Goal: Task Accomplishment & Management: Manage account settings

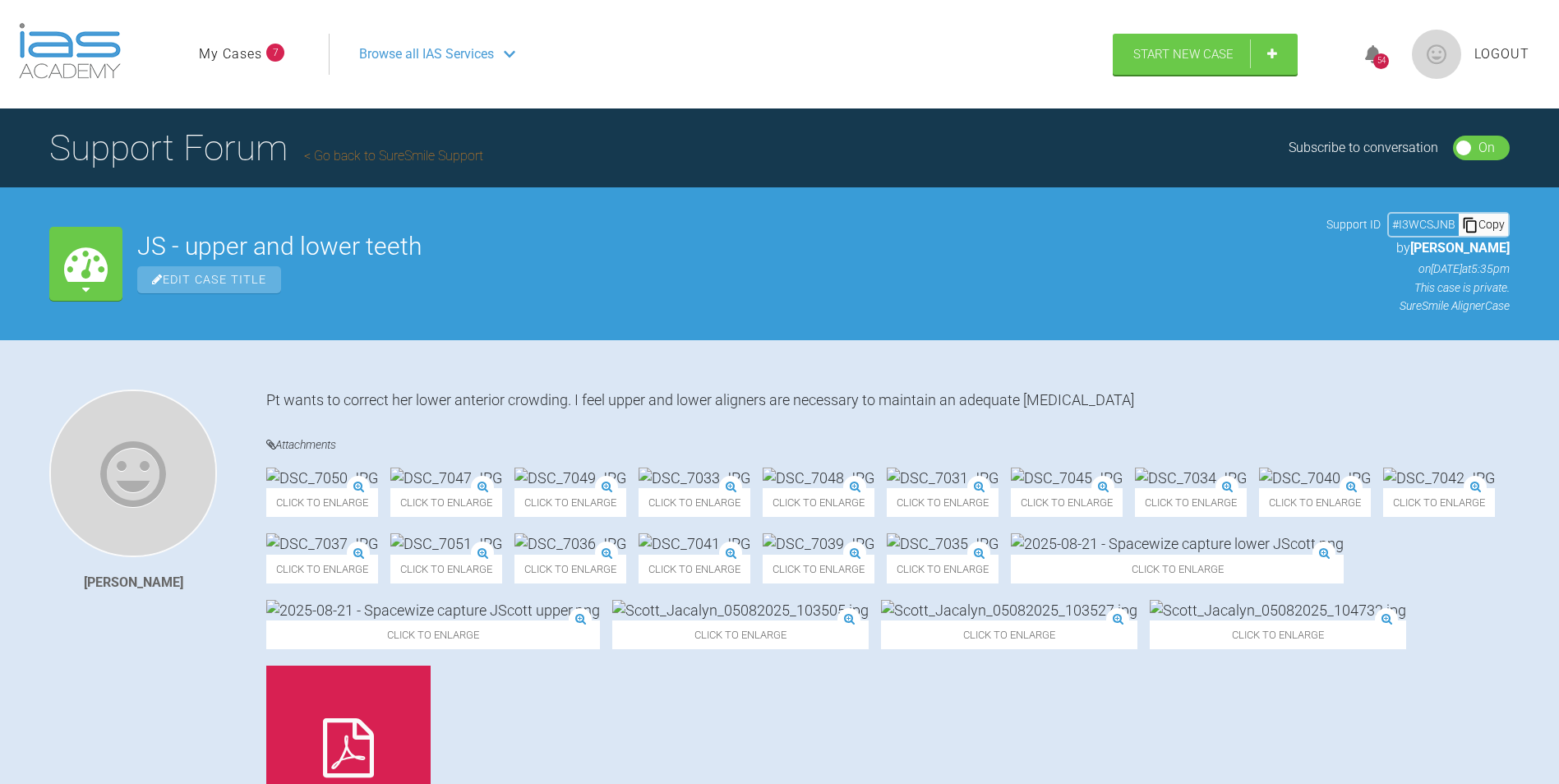
click at [1375, 70] on div "54" at bounding box center [1380, 54] width 61 height 39
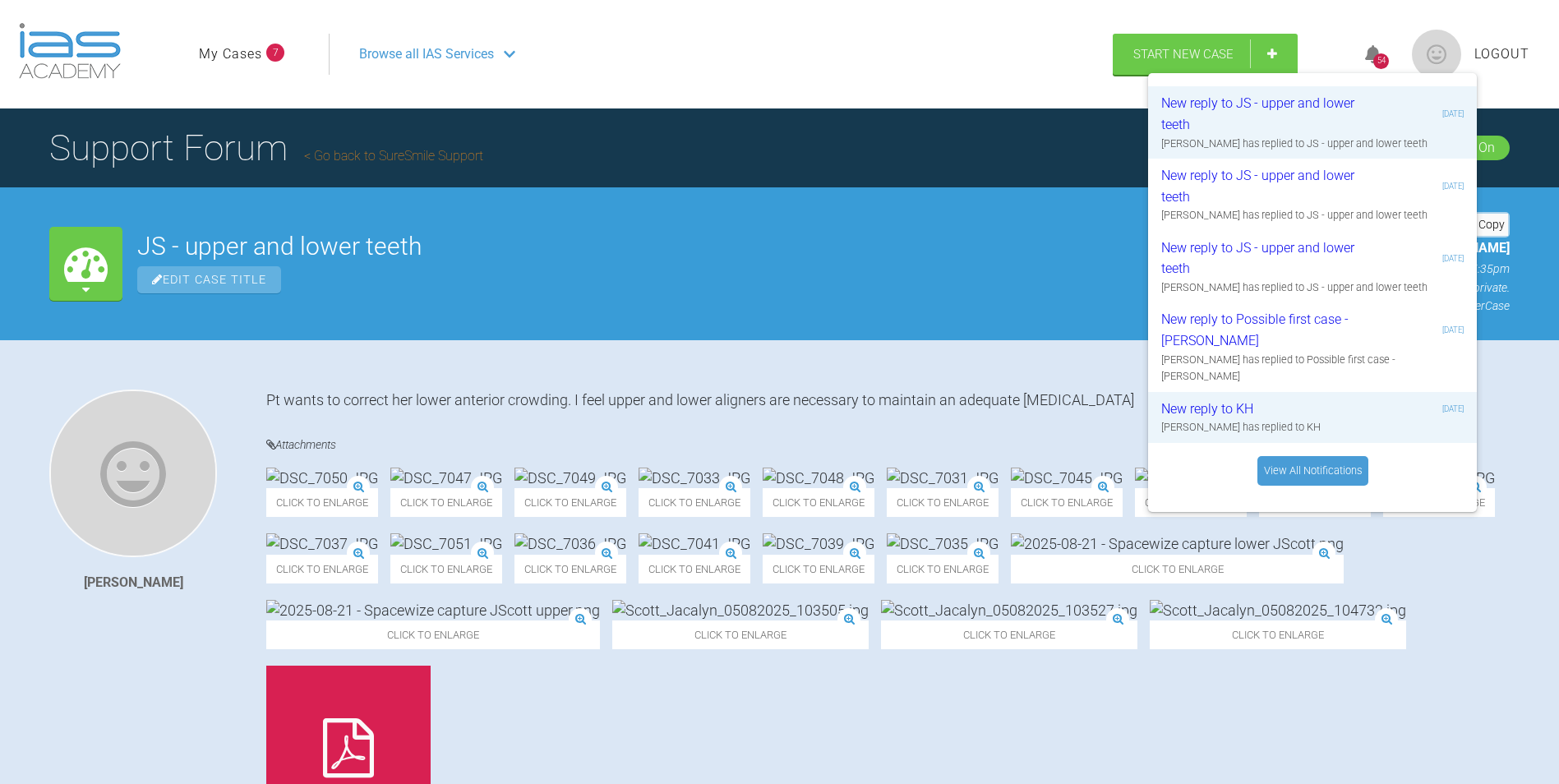
click at [228, 38] on ul "My Cases 7" at bounding box center [264, 55] width 130 height 41
click at [233, 41] on ul "My Cases 7" at bounding box center [264, 55] width 130 height 41
click at [235, 46] on link "My Cases" at bounding box center [230, 54] width 63 height 22
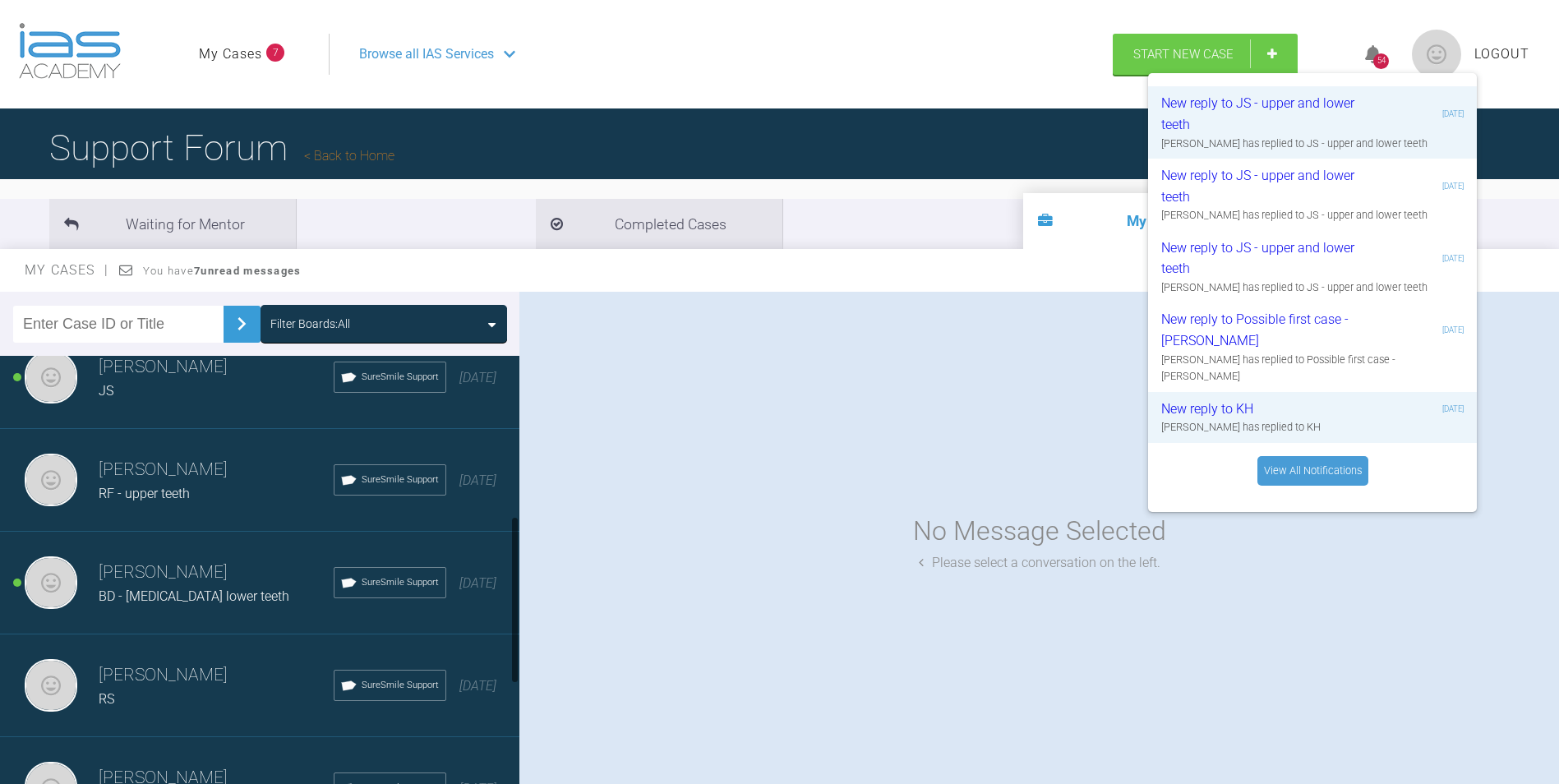
scroll to position [493, 0]
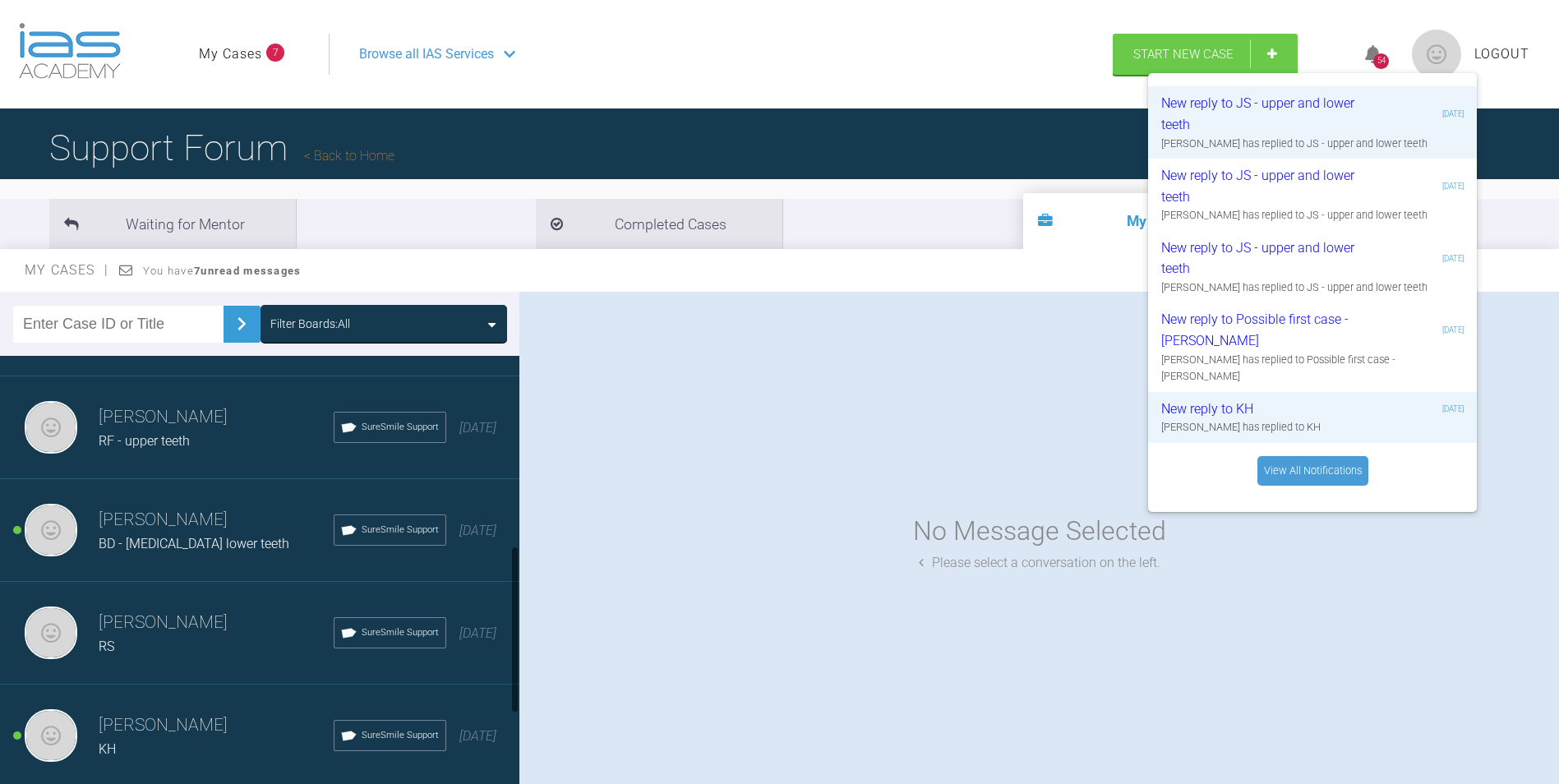
click at [189, 655] on div "RS" at bounding box center [216, 646] width 235 height 22
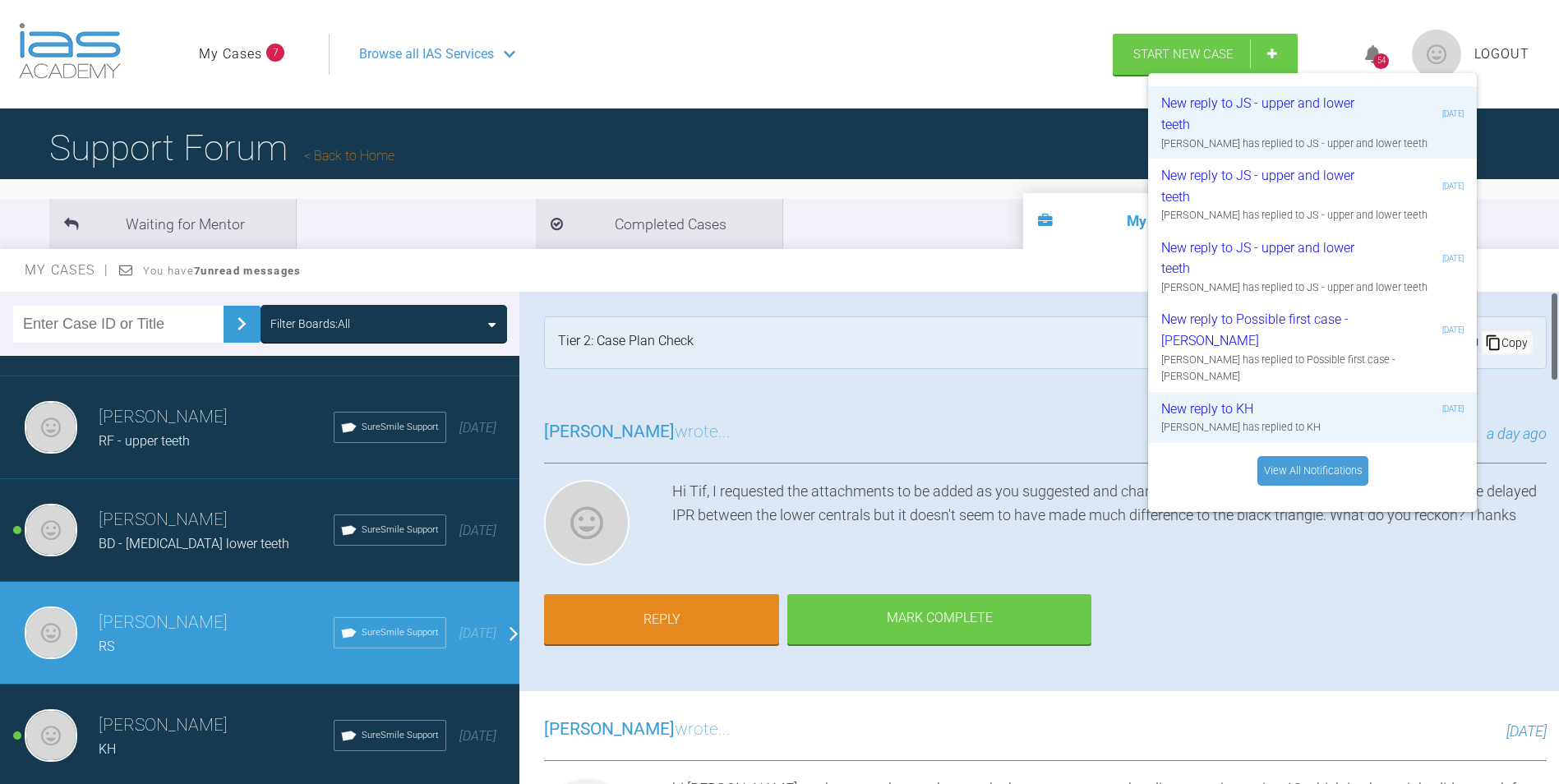
click at [1035, 418] on div "Rupen Patel wrote... a day ago" at bounding box center [1045, 441] width 1003 height 45
click at [1382, 60] on div "54" at bounding box center [1381, 61] width 16 height 16
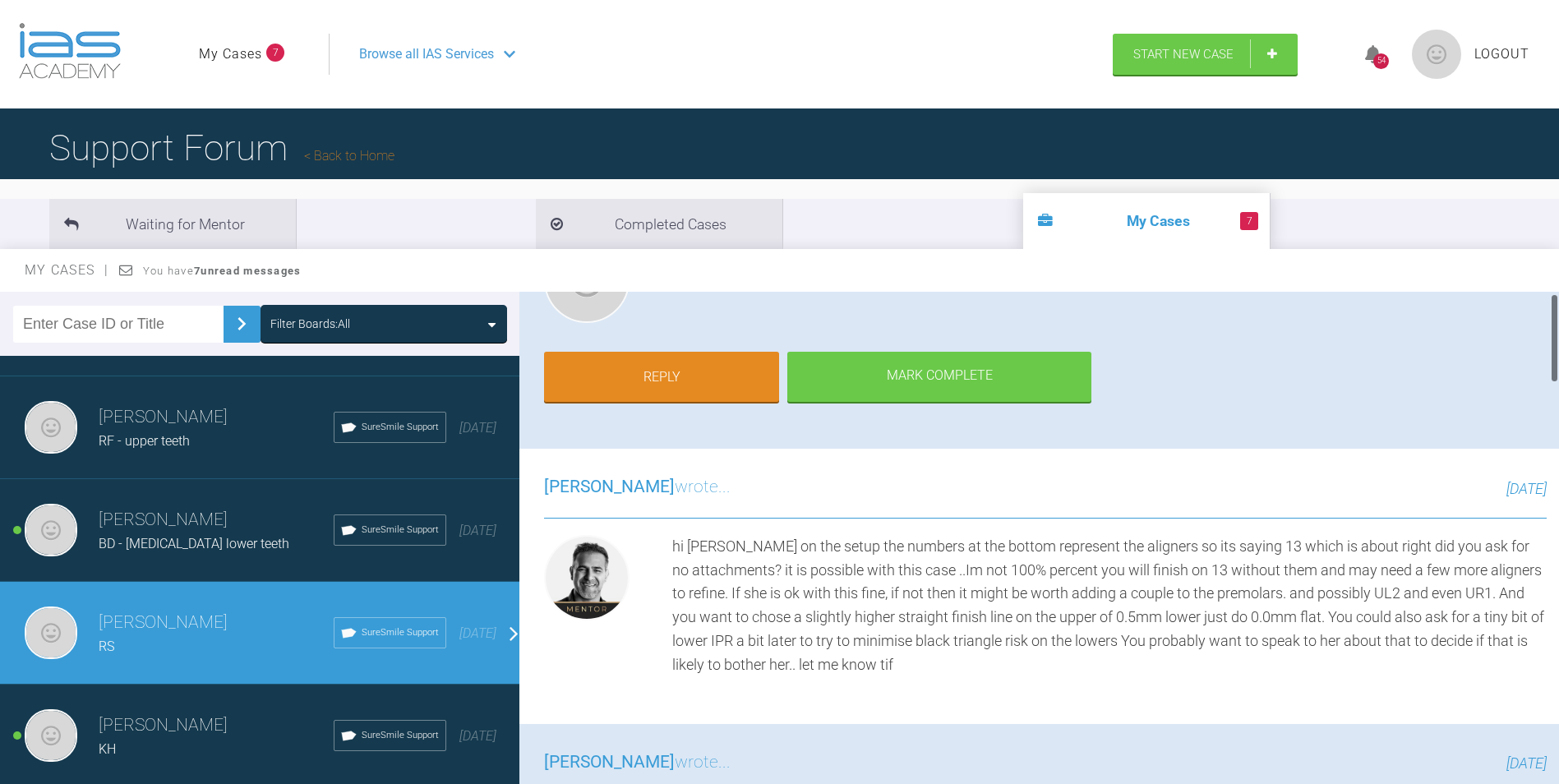
scroll to position [0, 0]
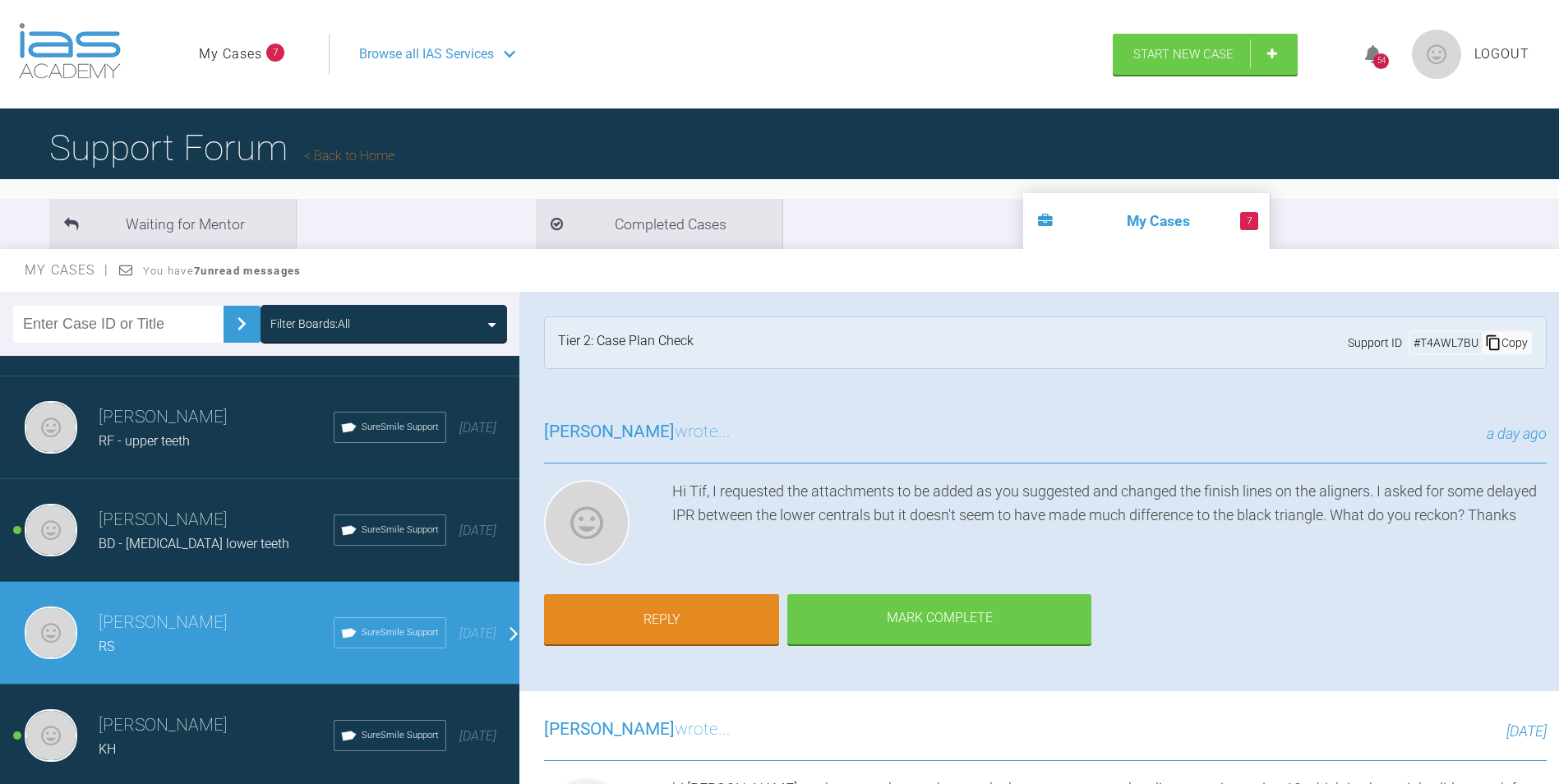
click at [1494, 55] on span "Logout" at bounding box center [1502, 54] width 55 height 22
